Goal: Task Accomplishment & Management: Use online tool/utility

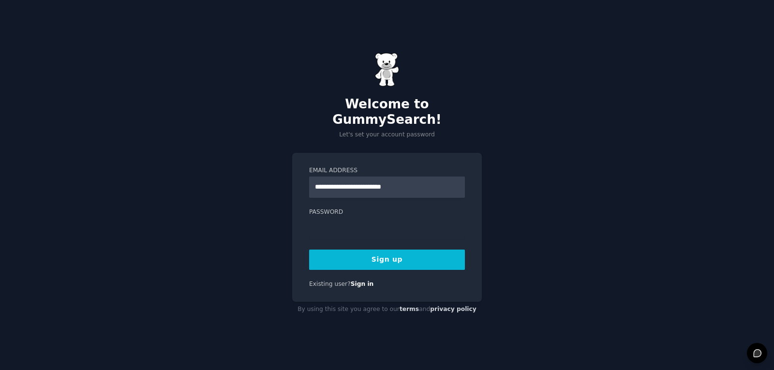
type input "**********"
click at [309, 250] on button "Sign up" at bounding box center [387, 260] width 156 height 20
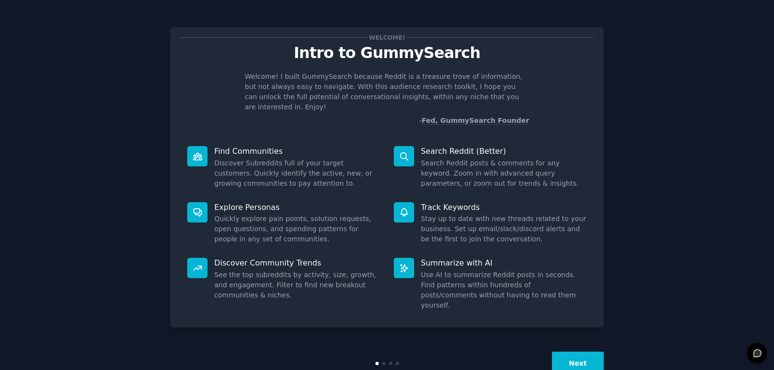
click at [123, 269] on div "Welcome! Intro to GummySearch Welcome! I built GummySearch because Reddit is a …" at bounding box center [387, 200] width 747 height 372
click at [722, 137] on div "Welcome! Intro to GummySearch Welcome! I built GummySearch because Reddit is a …" at bounding box center [387, 200] width 747 height 372
click at [592, 352] on button "Next" at bounding box center [578, 364] width 52 height 24
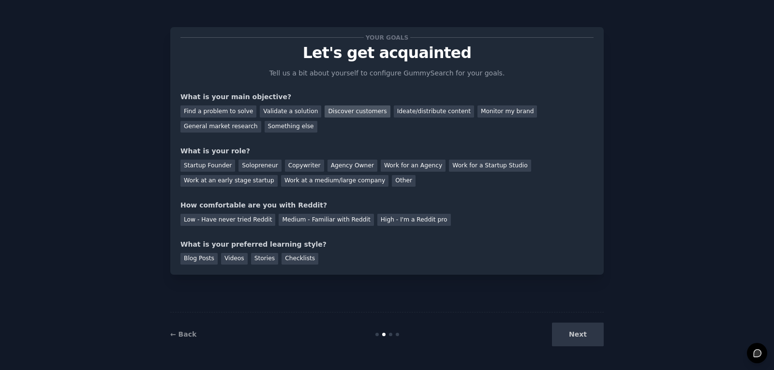
click at [366, 117] on div "Discover customers" at bounding box center [357, 112] width 65 height 12
click at [413, 115] on div "Ideate/distribute content" at bounding box center [434, 112] width 80 height 12
click at [479, 108] on div "Monitor my brand" at bounding box center [508, 112] width 60 height 12
click at [355, 108] on div "Discover customers" at bounding box center [357, 112] width 65 height 12
click at [281, 182] on div "Work at a medium/large company" at bounding box center [334, 181] width 107 height 12
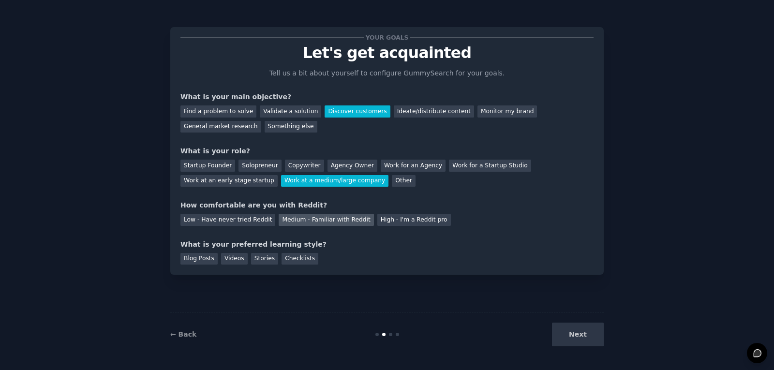
click at [333, 221] on div "Medium - Familiar with Reddit" at bounding box center [326, 220] width 95 height 12
click at [234, 261] on div "Videos" at bounding box center [234, 259] width 27 height 12
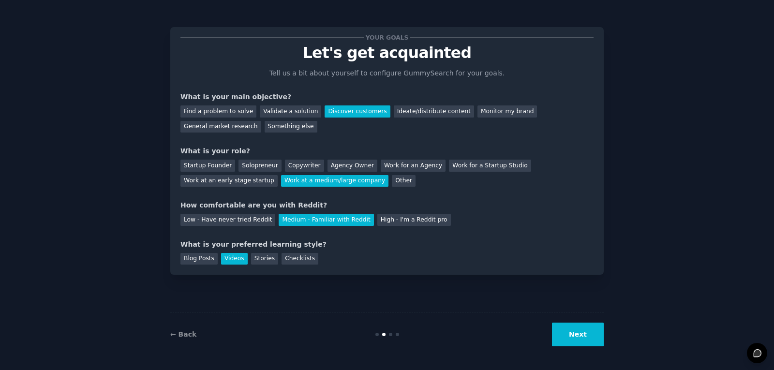
click at [583, 344] on button "Next" at bounding box center [578, 335] width 52 height 24
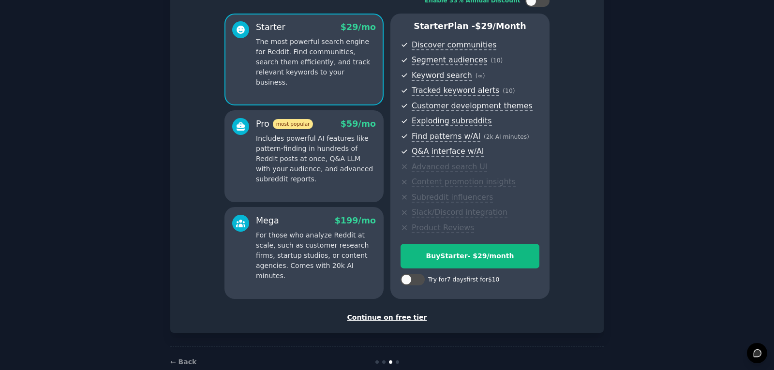
scroll to position [94, 0]
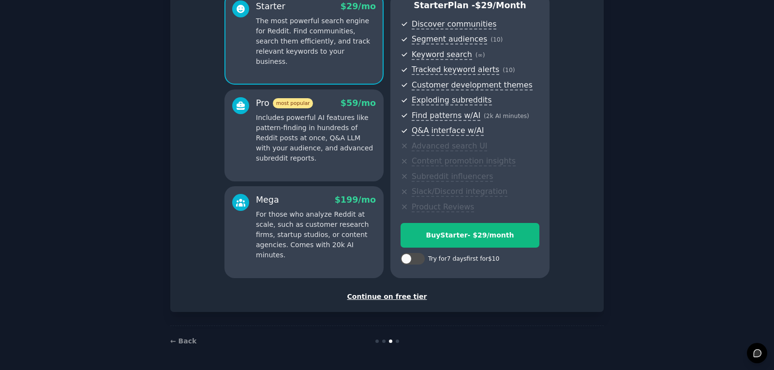
click at [401, 297] on div "Continue on free tier" at bounding box center [387, 297] width 413 height 10
